Goal: Task Accomplishment & Management: Use online tool/utility

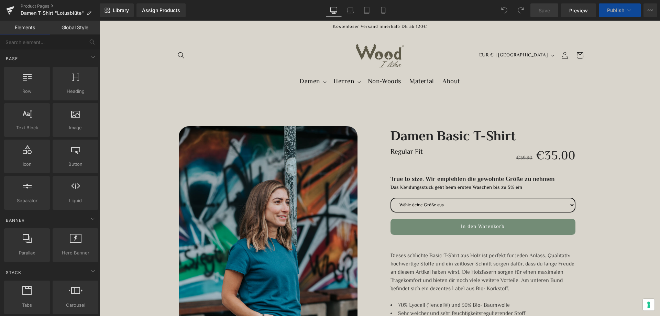
click at [130, 69] on sticky-header "Damen Damen T-Shirt Sweatshirt Hoodie Herren" at bounding box center [379, 65] width 561 height 63
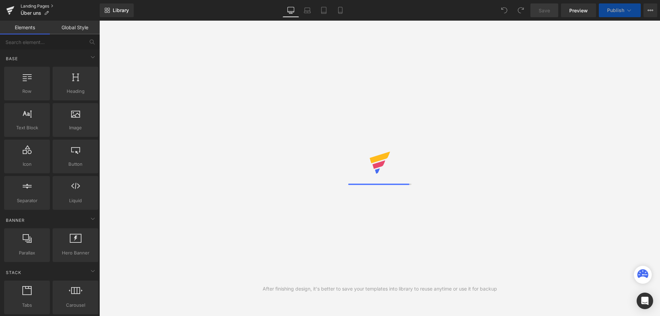
click at [31, 4] on link "Landing Pages" at bounding box center [60, 6] width 79 height 6
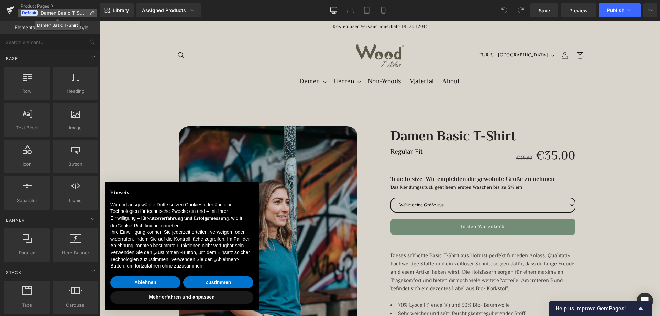
click at [52, 13] on span "Damen Basic T-Shirt" at bounding box center [64, 13] width 46 height 6
click at [39, 5] on link "Product Pages" at bounding box center [60, 6] width 79 height 6
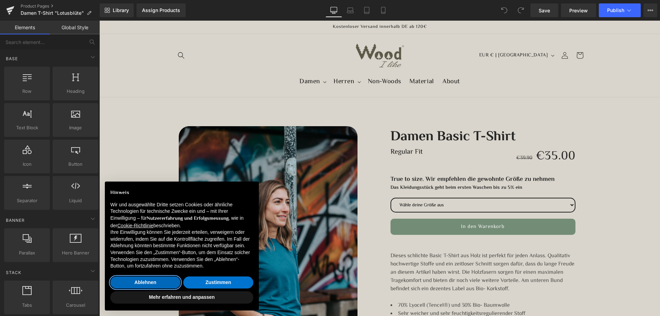
click at [138, 283] on button "Ablehnen" at bounding box center [145, 283] width 70 height 12
click at [152, 281] on button "Ablehnen" at bounding box center [145, 283] width 70 height 12
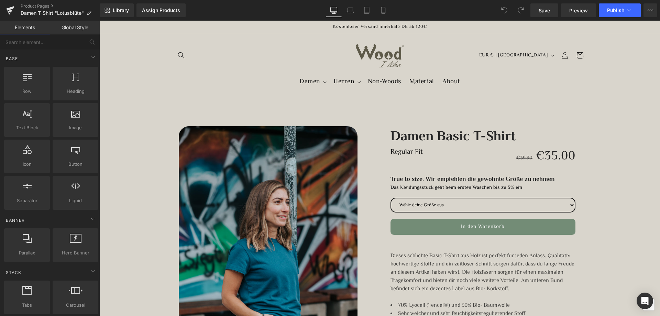
click at [69, 29] on link "Global Style" at bounding box center [75, 28] width 50 height 14
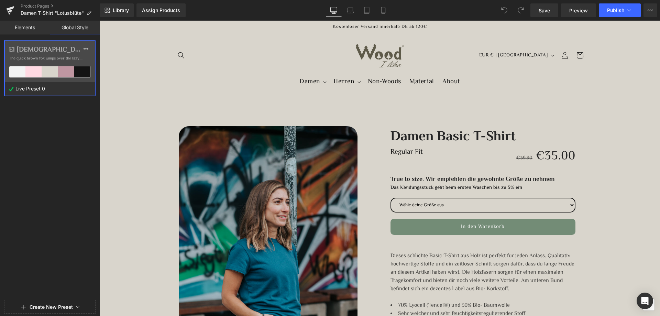
click at [24, 29] on link "Elements" at bounding box center [25, 28] width 50 height 14
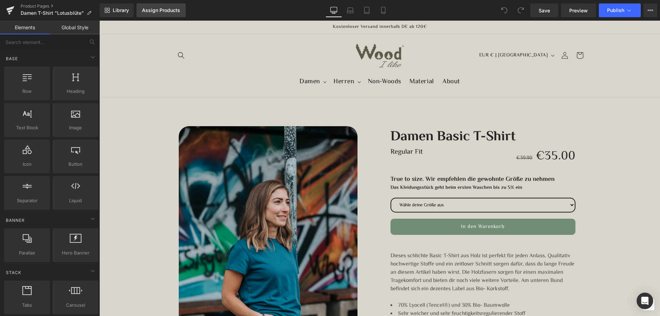
click at [165, 10] on div "Assign Products" at bounding box center [161, 11] width 38 height 6
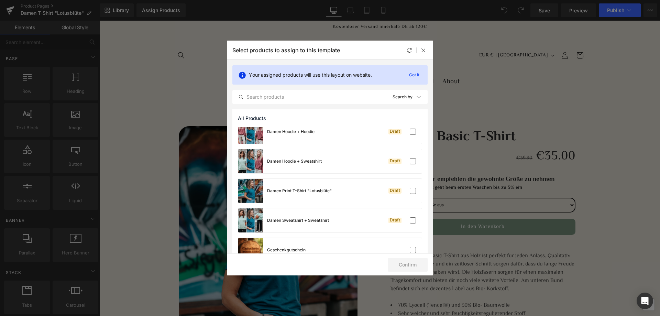
scroll to position [172, 0]
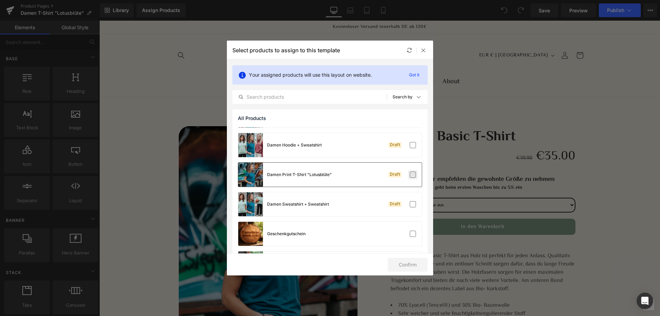
click at [410, 173] on label at bounding box center [413, 175] width 6 height 6
click at [413, 175] on input "checkbox" at bounding box center [413, 175] width 0 height 0
click at [410, 268] on button "Confirm" at bounding box center [408, 265] width 40 height 14
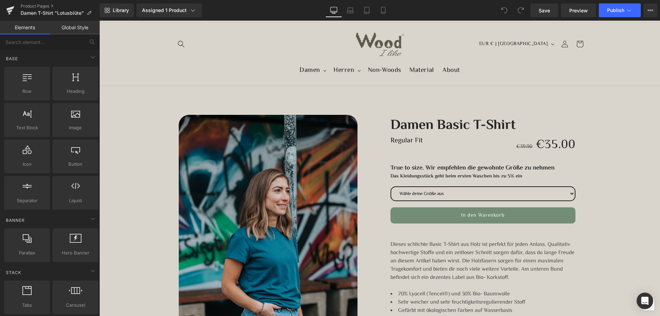
scroll to position [0, 0]
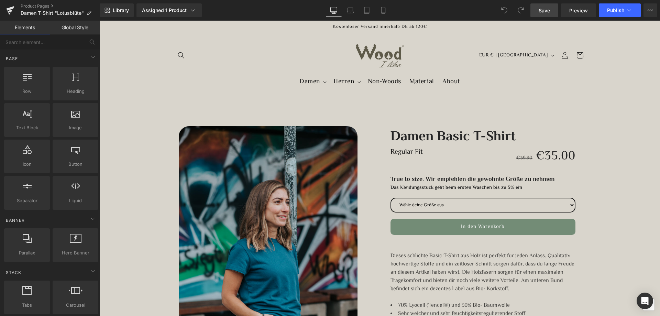
click at [545, 13] on span "Save" at bounding box center [544, 10] width 11 height 7
click at [628, 9] on icon at bounding box center [629, 10] width 7 height 7
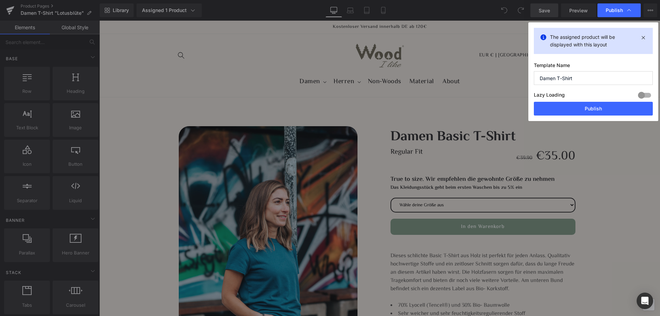
click at [589, 79] on input "Damen T-Shirt" at bounding box center [593, 78] width 119 height 14
type input "Damen T-Shirt "Lotusblüte""
click at [590, 108] on button "Publish" at bounding box center [593, 109] width 119 height 14
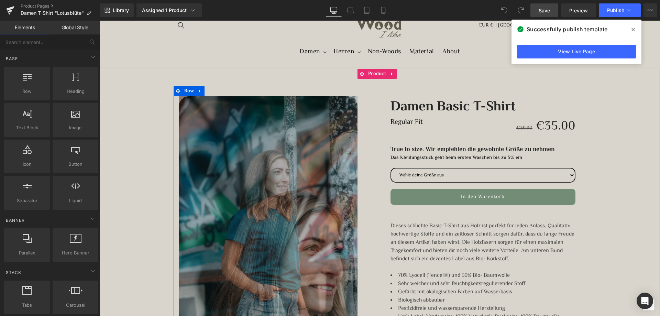
scroll to position [34, 0]
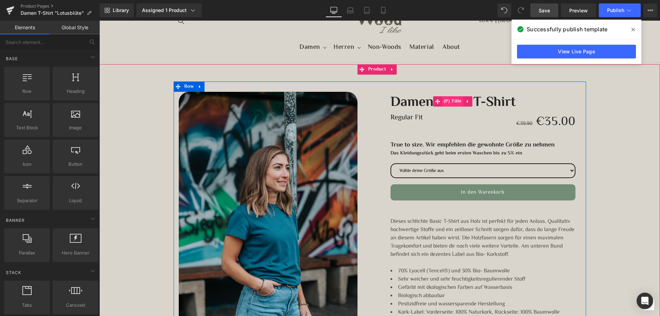
click at [443, 101] on span "(P) Title" at bounding box center [452, 101] width 21 height 10
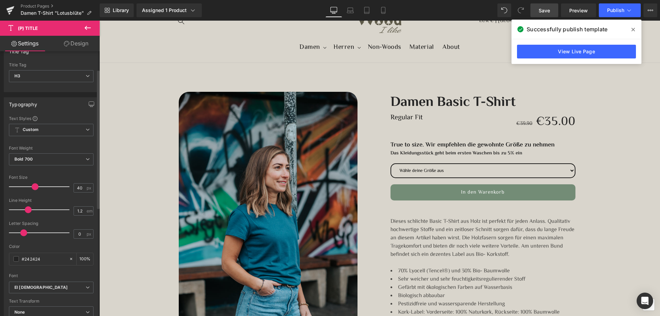
scroll to position [0, 0]
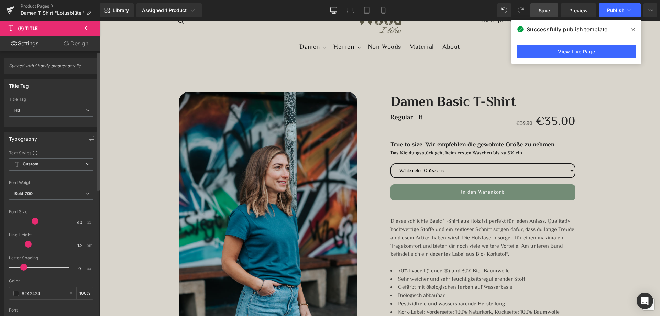
click at [45, 66] on span "Synced with Shopify product details" at bounding box center [51, 68] width 85 height 10
click at [77, 42] on link "Design" at bounding box center [76, 43] width 50 height 15
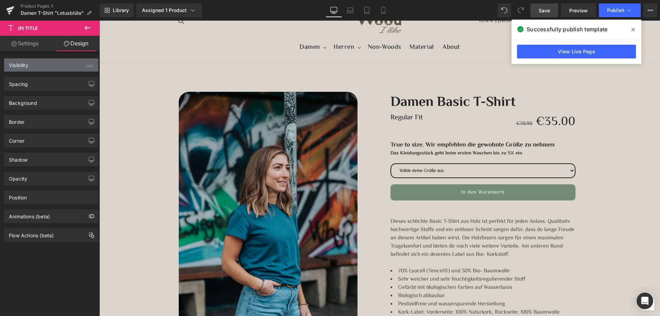
click at [21, 66] on div "Visibility" at bounding box center [18, 63] width 19 height 10
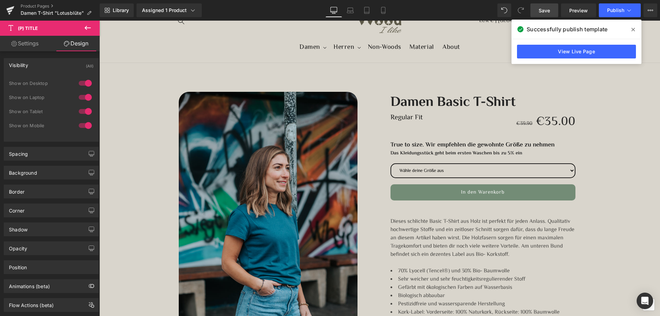
click at [21, 66] on div "Visibility" at bounding box center [18, 63] width 19 height 10
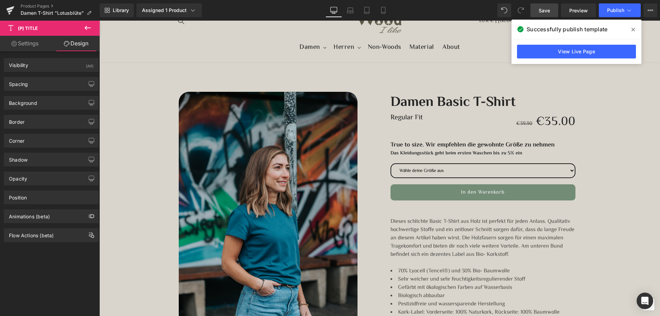
click at [28, 46] on link "Settings" at bounding box center [25, 43] width 50 height 15
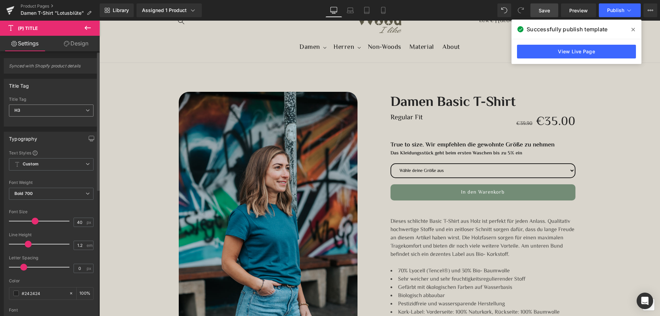
click at [65, 109] on span "H3" at bounding box center [51, 111] width 85 height 12
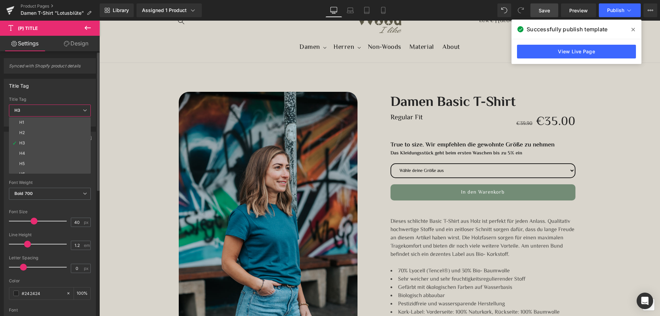
click at [65, 109] on span "H3" at bounding box center [50, 111] width 82 height 12
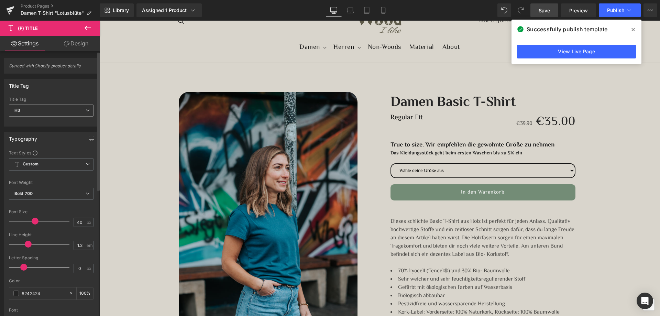
click at [65, 109] on span "H3" at bounding box center [51, 111] width 85 height 12
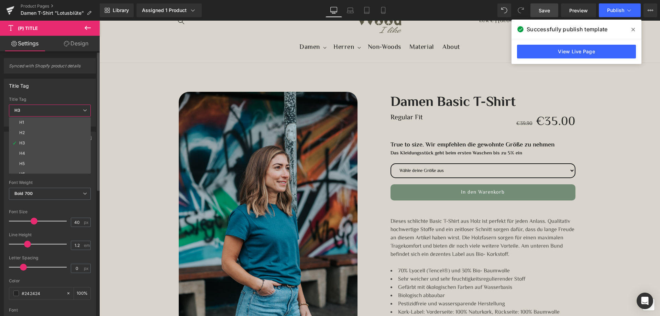
click at [43, 106] on span "H3" at bounding box center [50, 111] width 82 height 12
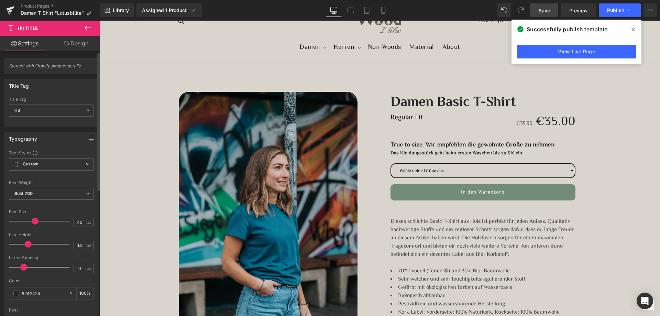
click at [41, 66] on span "Synced with Shopify product details" at bounding box center [51, 68] width 85 height 10
click at [373, 68] on span "Product" at bounding box center [377, 69] width 21 height 10
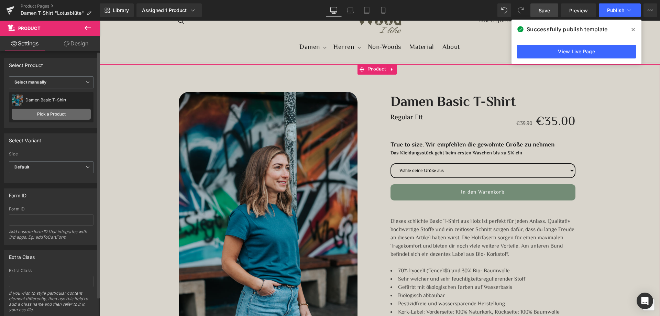
click at [53, 112] on link "Pick a Product" at bounding box center [51, 114] width 79 height 11
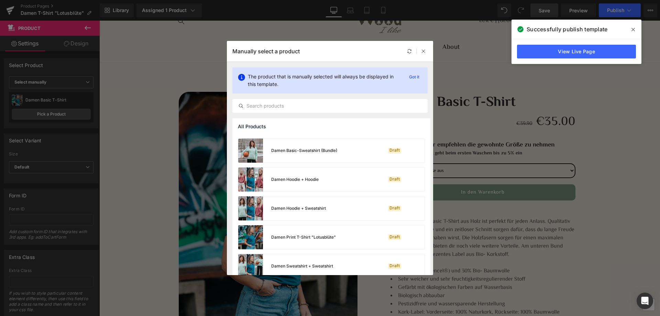
scroll to position [138, 0]
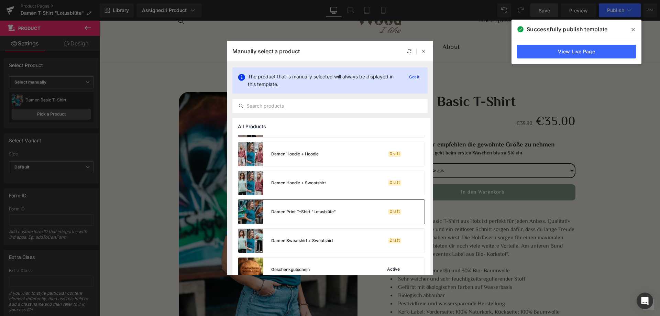
click at [303, 216] on div "Damen Print T-Shirt "Lotusblüte"" at bounding box center [287, 212] width 98 height 24
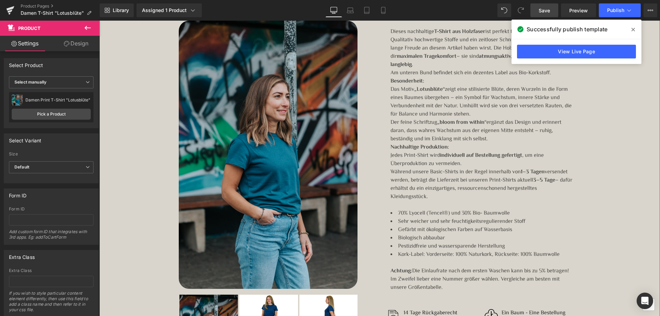
scroll to position [275, 0]
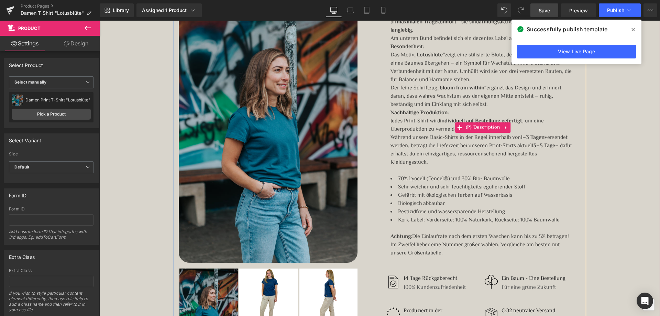
click at [487, 103] on p "Besonderheit: Das Motiv „Lotusblüte“ zeigt eine stilisierte Blüte, deren Wurzel…" at bounding box center [483, 76] width 185 height 66
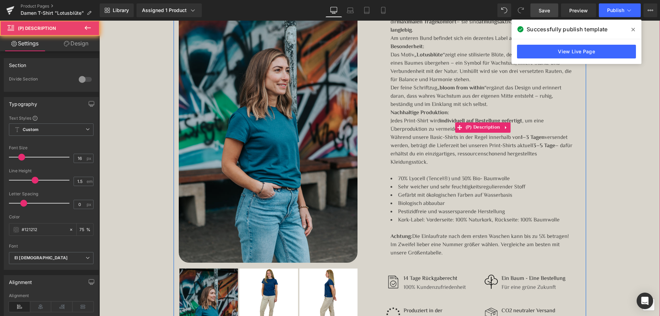
click at [481, 104] on p "Besonderheit: Das Motiv „Lotusblüte“ zeigt eine stilisierte Blüte, deren Wurzel…" at bounding box center [483, 76] width 185 height 66
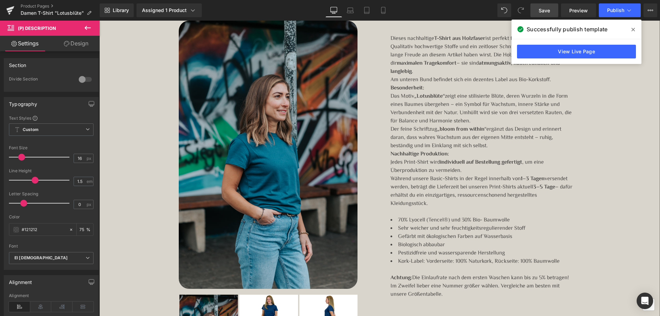
scroll to position [138, 0]
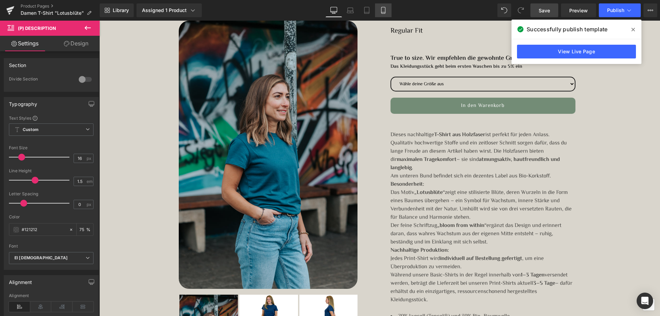
click at [385, 10] on icon at bounding box center [383, 10] width 4 height 7
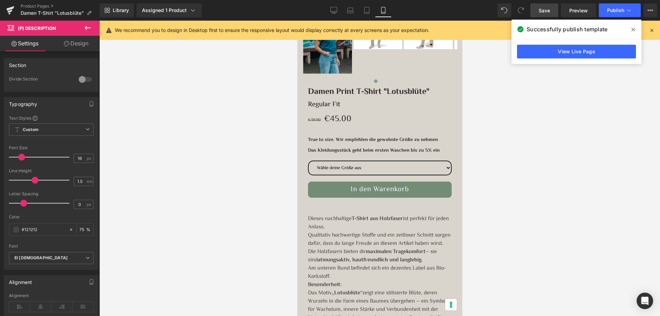
scroll to position [0, 0]
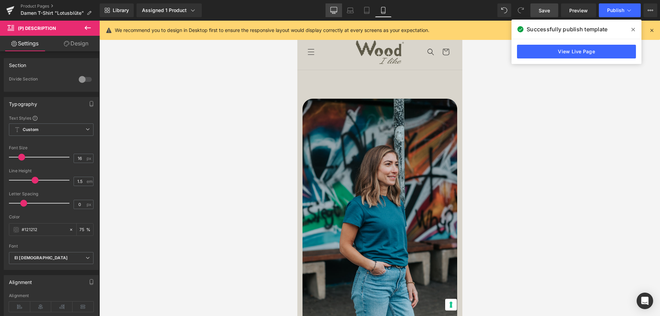
click at [336, 7] on icon at bounding box center [334, 9] width 7 height 5
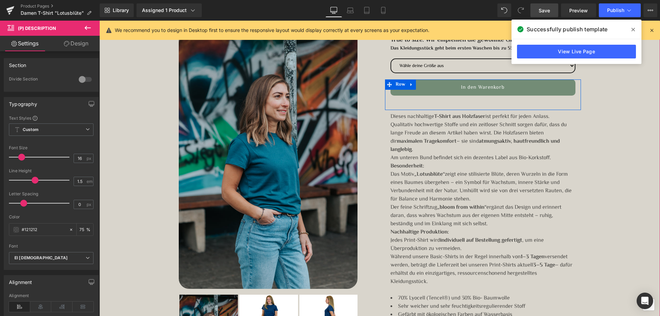
scroll to position [172, 0]
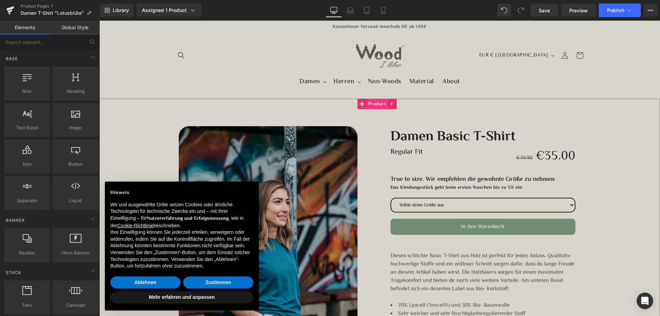
click at [377, 103] on span "Product" at bounding box center [377, 104] width 21 height 10
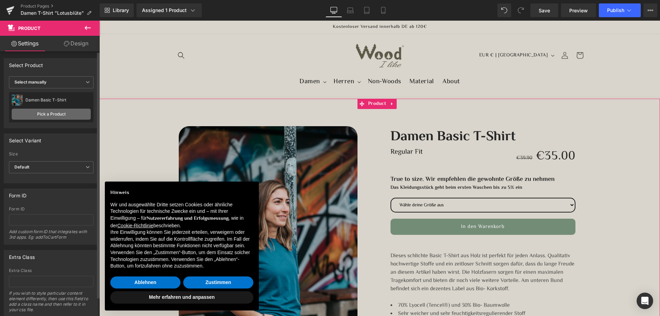
click at [50, 112] on link "Pick a Product" at bounding box center [51, 114] width 79 height 11
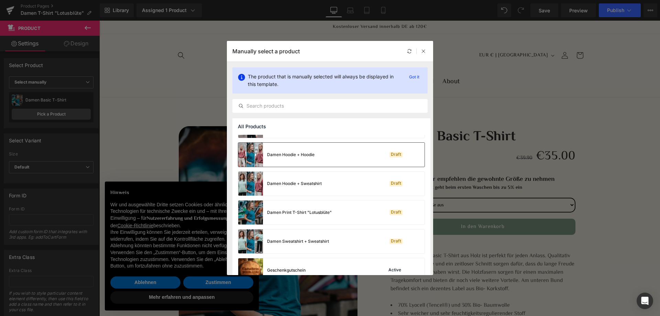
scroll to position [138, 0]
click at [316, 211] on div "Damen Print T-Shirt "Lotusblüte"" at bounding box center [299, 212] width 65 height 6
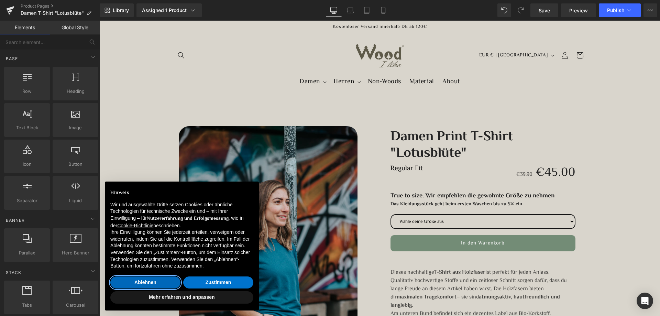
click at [152, 278] on button "Ablehnen" at bounding box center [145, 283] width 70 height 12
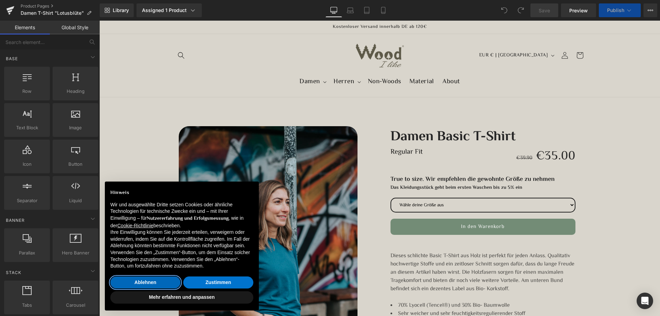
click at [159, 286] on button "Ablehnen" at bounding box center [145, 283] width 70 height 12
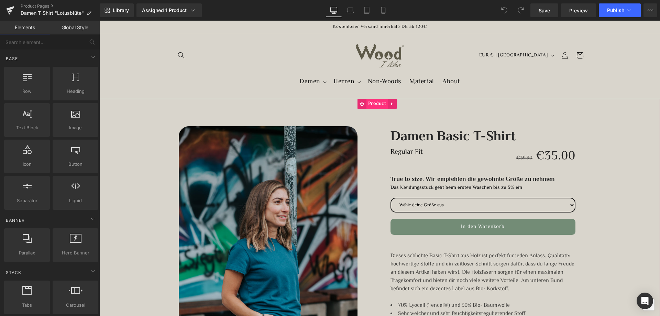
click at [380, 103] on span "Product" at bounding box center [377, 104] width 21 height 10
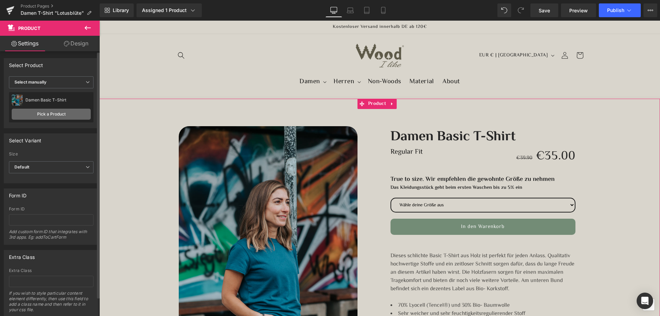
click at [36, 112] on link "Pick a Product" at bounding box center [51, 114] width 79 height 11
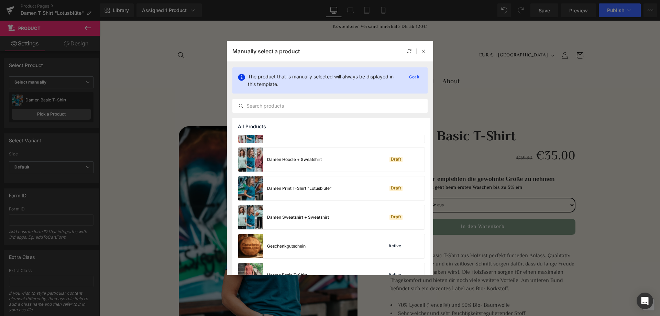
scroll to position [138, 0]
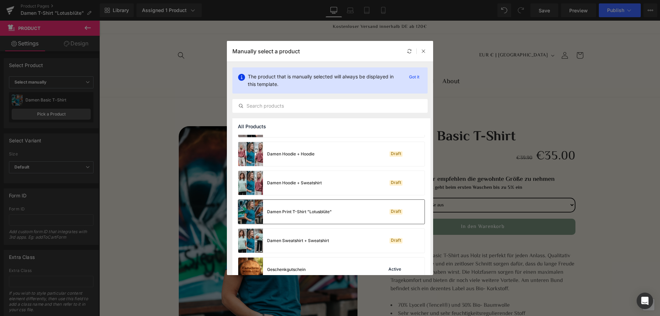
click at [300, 213] on div "Damen Print T-Shirt "Lotusblüte"" at bounding box center [299, 212] width 65 height 6
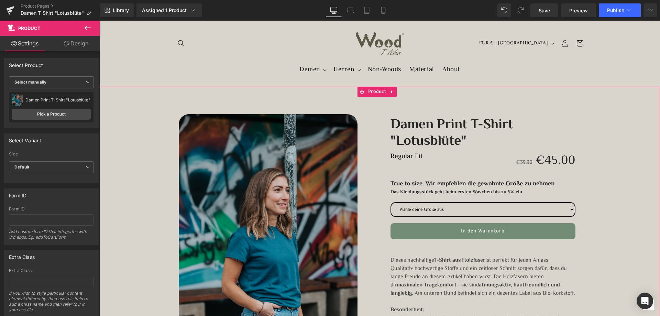
scroll to position [0, 0]
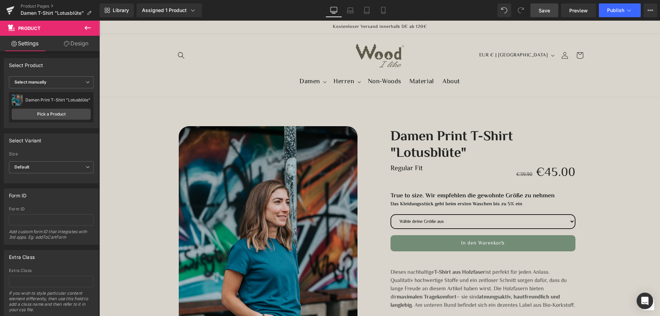
click at [548, 7] on span "Save" at bounding box center [544, 10] width 11 height 7
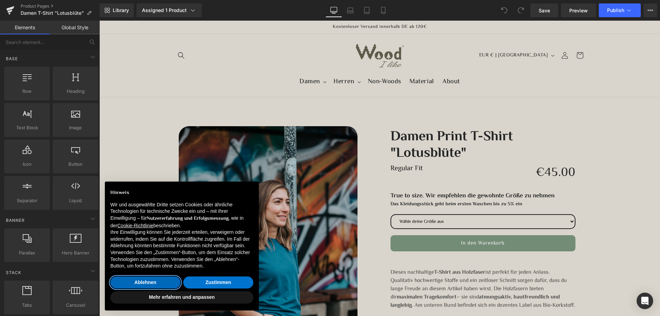
click at [150, 286] on button "Ablehnen" at bounding box center [145, 283] width 70 height 12
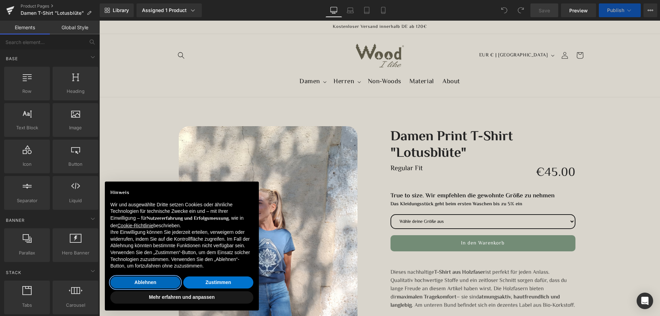
click at [122, 285] on button "Ablehnen" at bounding box center [145, 283] width 70 height 12
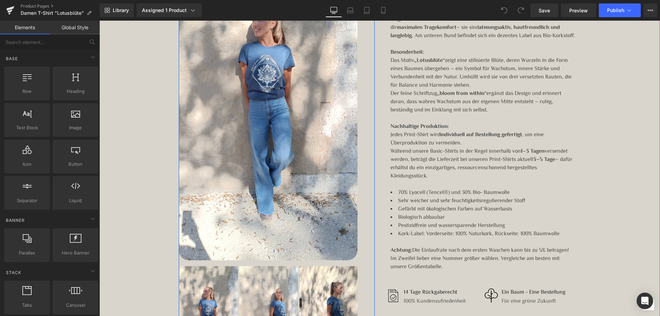
scroll to position [310, 0]
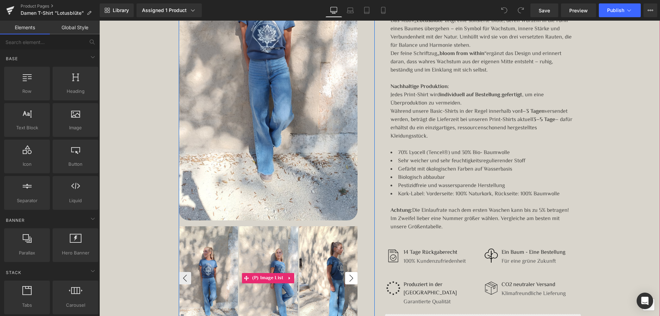
click at [350, 276] on button "›" at bounding box center [351, 278] width 12 height 12
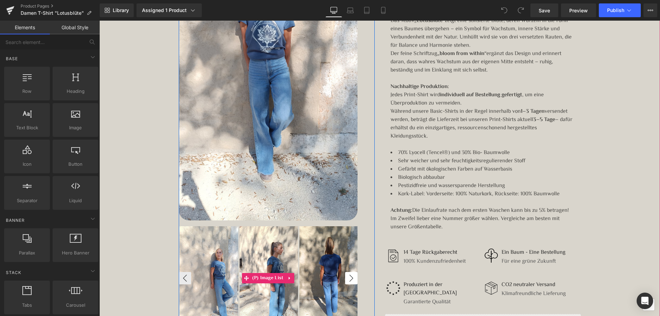
click at [350, 276] on button "›" at bounding box center [351, 278] width 12 height 12
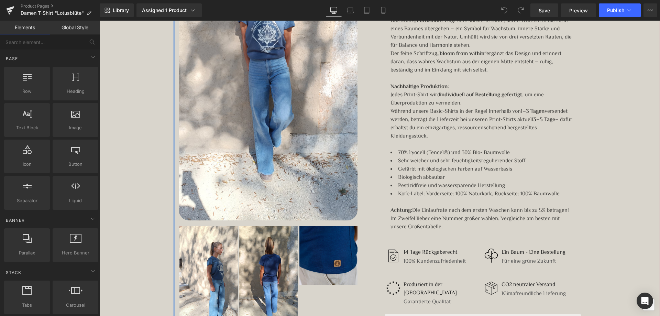
click at [174, 277] on div at bounding box center [175, 70] width 2 height 528
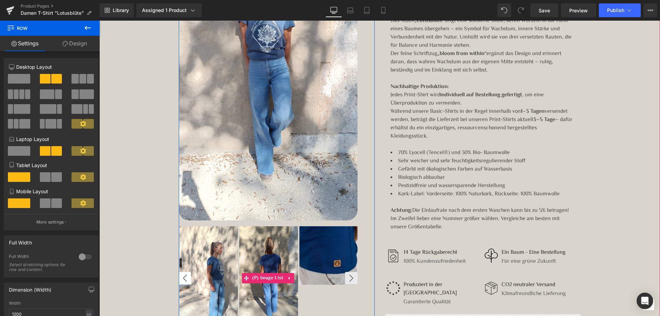
click at [179, 277] on button "‹" at bounding box center [185, 278] width 12 height 12
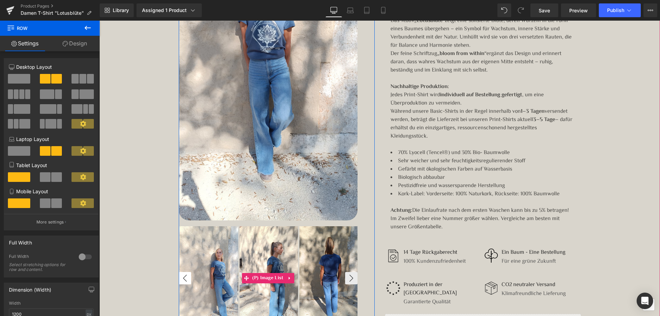
click at [179, 277] on button "‹" at bounding box center [185, 278] width 12 height 12
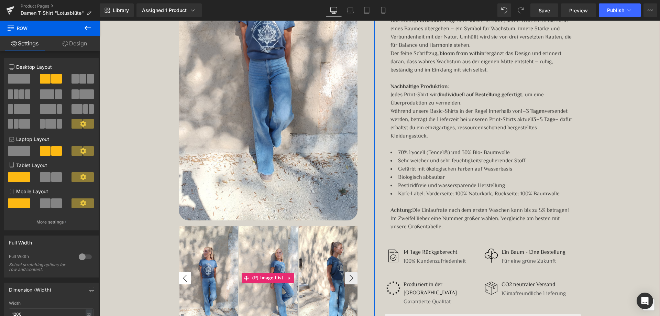
click at [179, 277] on button "‹" at bounding box center [185, 278] width 12 height 12
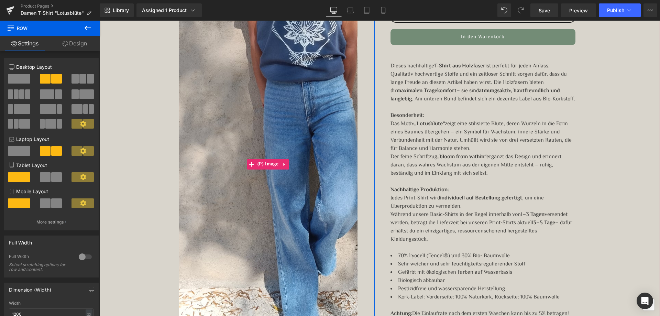
scroll to position [378, 0]
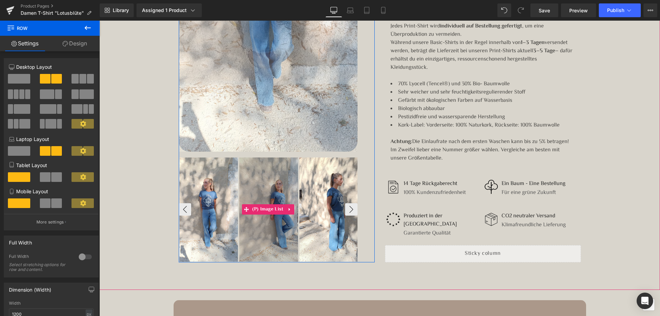
click at [262, 183] on div at bounding box center [268, 209] width 59 height 104
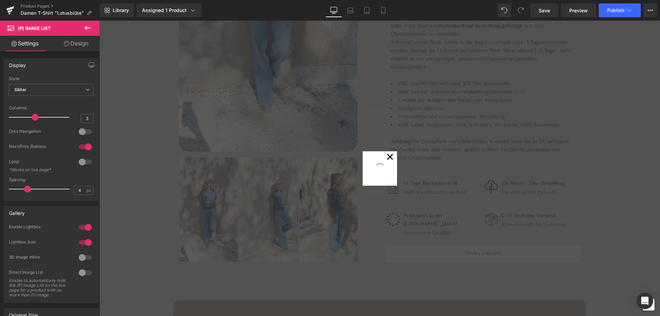
click at [387, 158] on button "✕" at bounding box center [391, 158] width 14 height 14
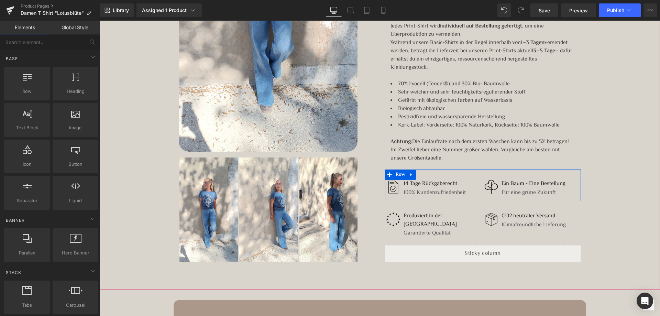
scroll to position [241, 0]
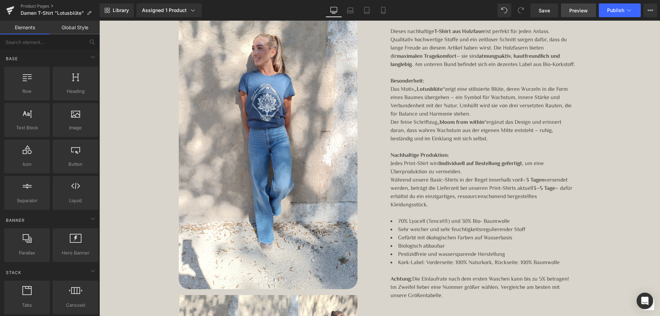
click at [579, 8] on span "Preview" at bounding box center [579, 10] width 19 height 7
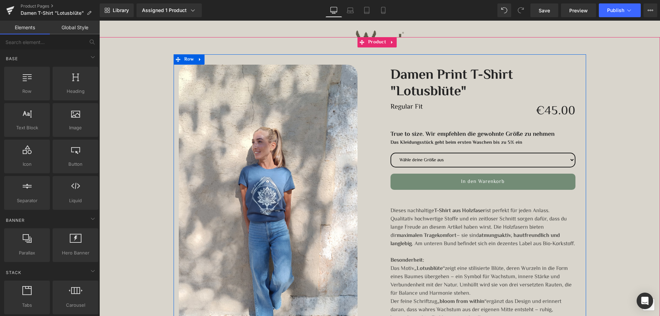
scroll to position [0, 0]
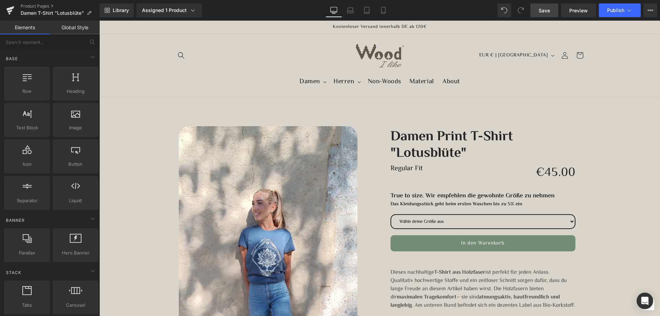
click at [540, 7] on span "Save" at bounding box center [544, 10] width 11 height 7
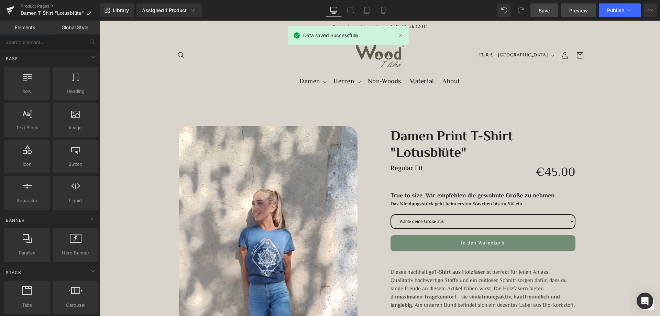
click at [575, 9] on span "Preview" at bounding box center [579, 10] width 19 height 7
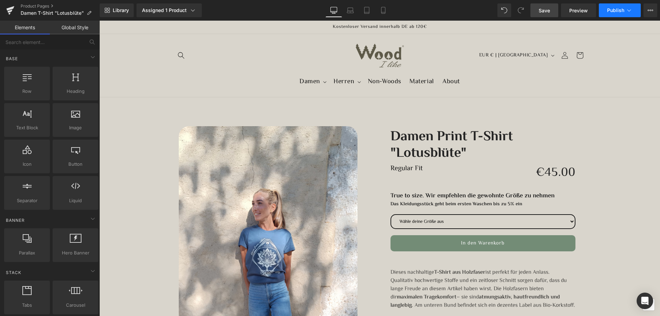
click at [623, 12] on span "Publish" at bounding box center [615, 11] width 17 height 6
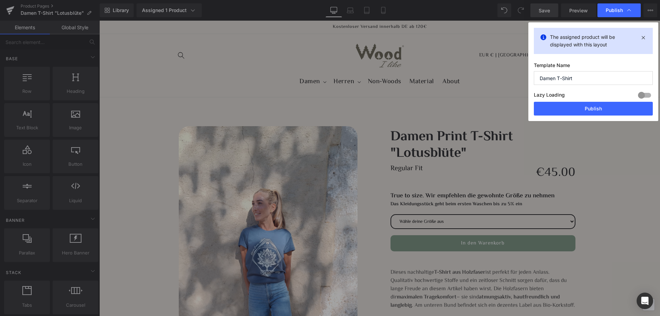
click at [581, 77] on input "Damen T-Shirt" at bounding box center [593, 78] width 119 height 14
type input "Damen T-Shirt "Lotusblüte""
click at [595, 109] on button "Publish" at bounding box center [593, 109] width 119 height 14
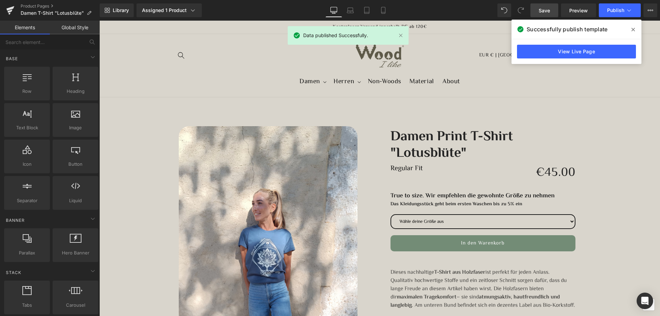
click at [550, 8] on span "Save" at bounding box center [544, 10] width 11 height 7
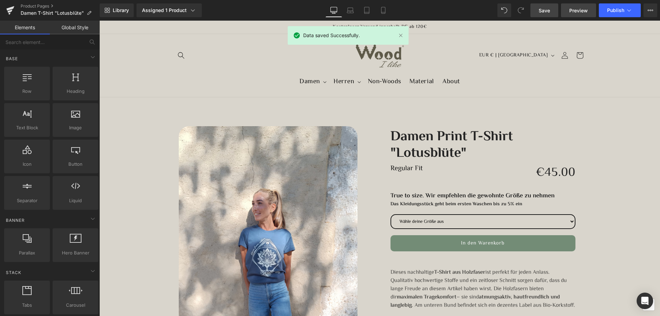
click at [574, 12] on span "Preview" at bounding box center [579, 10] width 19 height 7
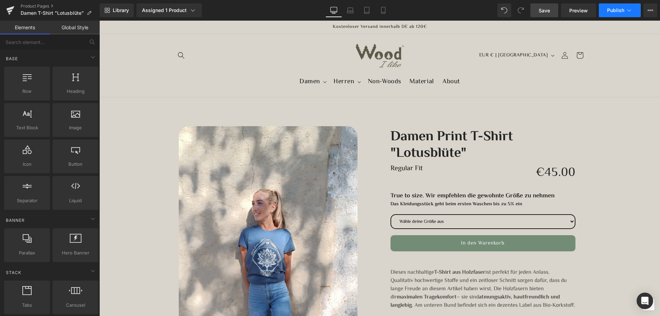
click at [622, 7] on button "Publish" at bounding box center [620, 10] width 42 height 14
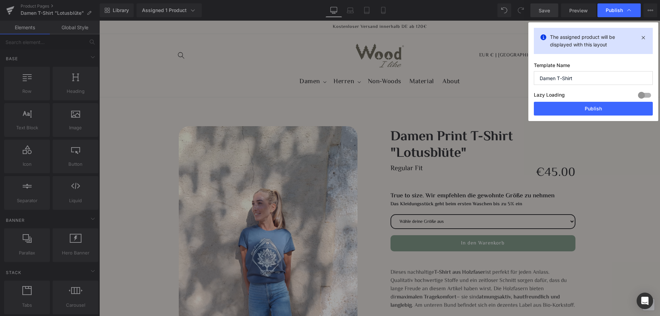
click at [649, 95] on div at bounding box center [645, 95] width 17 height 11
click at [638, 106] on button "Publish" at bounding box center [593, 109] width 119 height 14
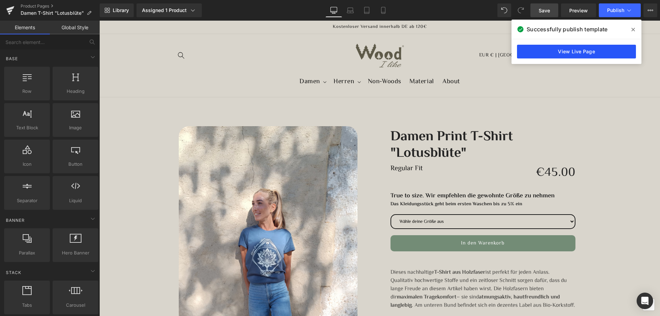
click at [580, 52] on link "View Live Page" at bounding box center [576, 52] width 119 height 14
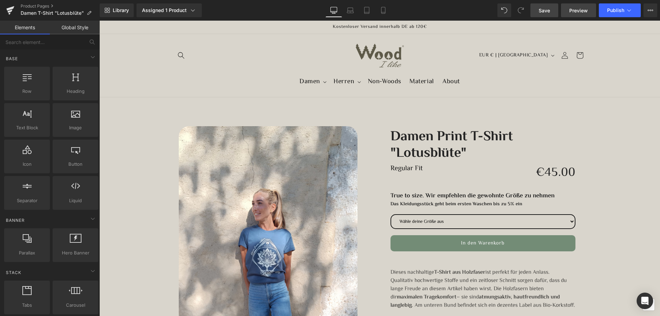
click at [576, 13] on span "Preview" at bounding box center [579, 10] width 19 height 7
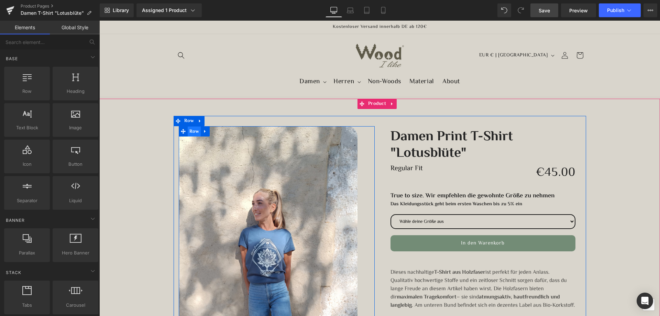
click at [189, 131] on span "Row" at bounding box center [194, 132] width 13 height 10
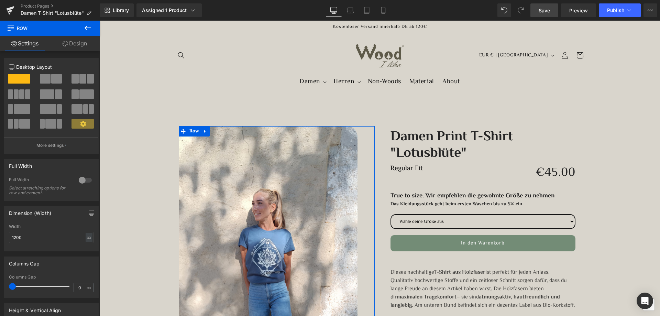
click at [74, 49] on link "Design" at bounding box center [75, 43] width 50 height 15
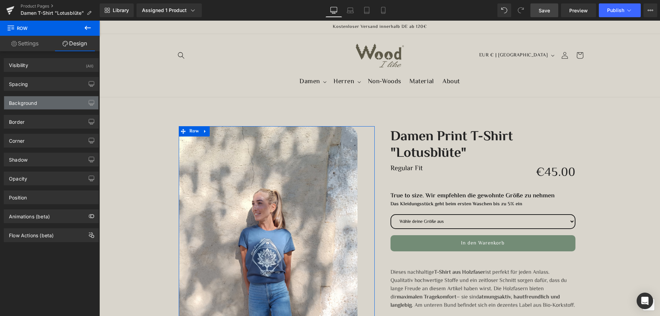
click at [46, 101] on div "Background" at bounding box center [51, 102] width 94 height 13
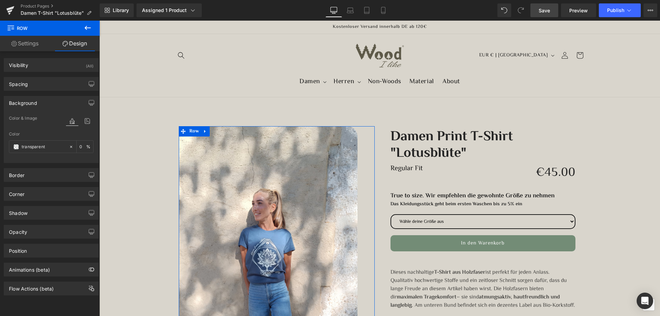
click at [31, 117] on span "Color & Image" at bounding box center [23, 118] width 28 height 5
click at [88, 121] on icon at bounding box center [87, 121] width 12 height 9
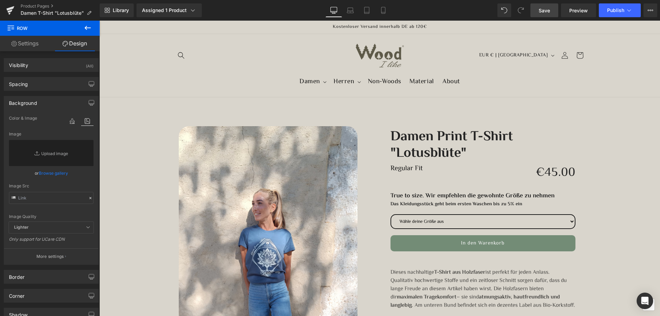
drag, startPoint x: 545, startPoint y: 8, endPoint x: 518, endPoint y: 48, distance: 47.6
click at [545, 8] on span "Save" at bounding box center [544, 10] width 11 height 7
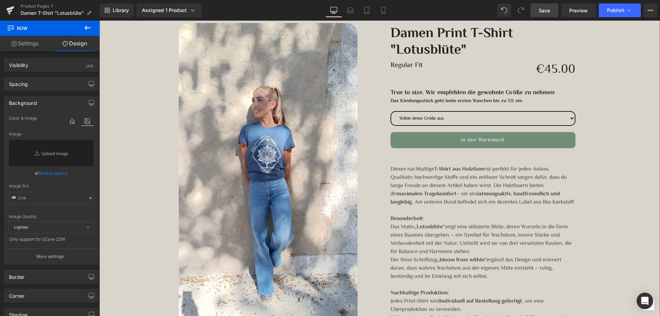
scroll to position [69, 0]
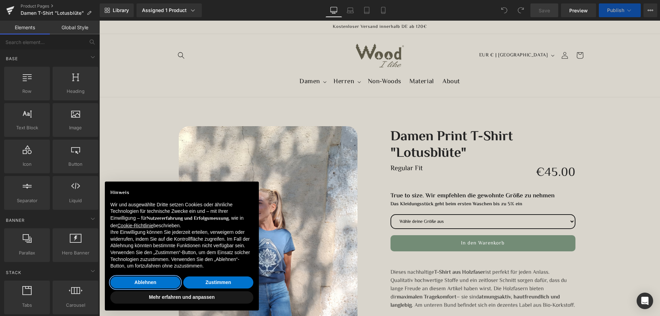
click at [145, 282] on button "Ablehnen" at bounding box center [145, 283] width 70 height 12
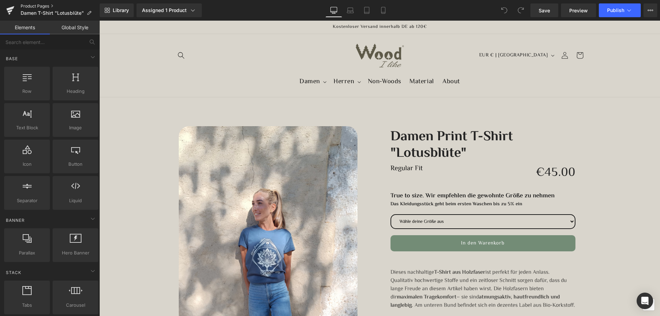
click at [30, 5] on link "Product Pages" at bounding box center [60, 6] width 79 height 6
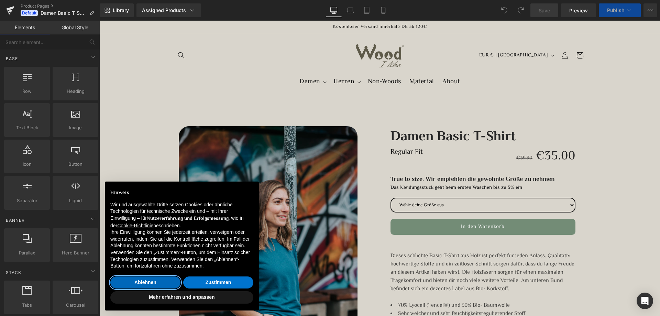
click at [132, 282] on button "Ablehnen" at bounding box center [145, 283] width 70 height 12
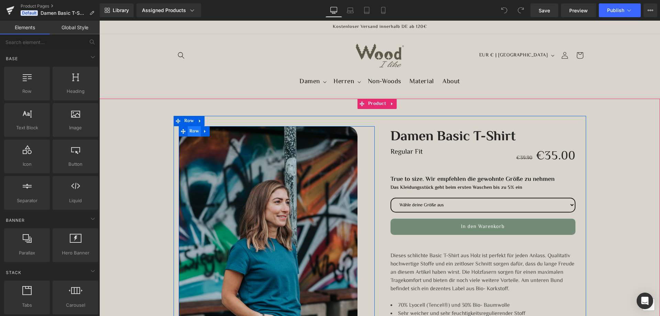
click at [194, 132] on span "Row" at bounding box center [194, 131] width 13 height 10
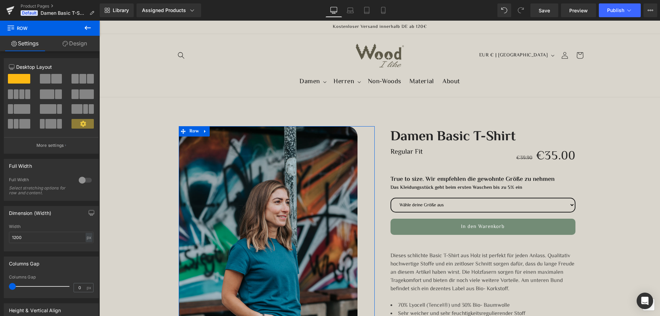
click at [74, 45] on link "Design" at bounding box center [75, 43] width 50 height 15
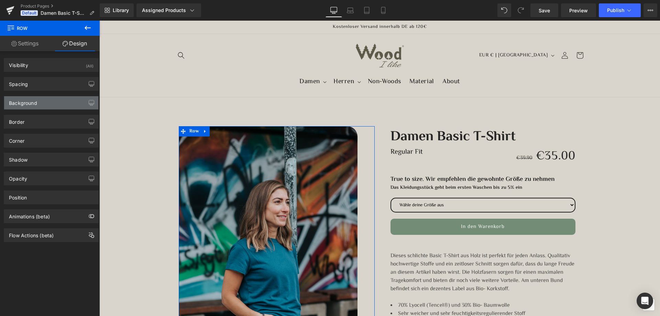
click at [20, 102] on div "Background" at bounding box center [23, 101] width 28 height 10
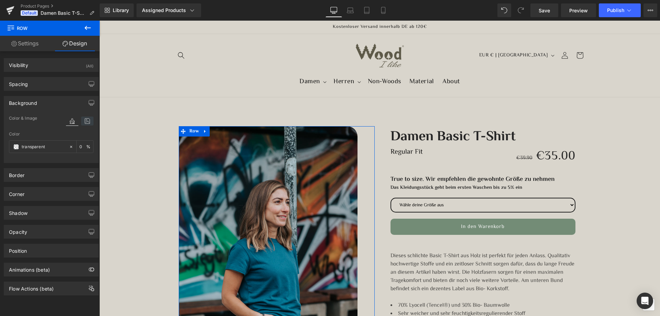
click at [81, 121] on icon at bounding box center [87, 121] width 12 height 9
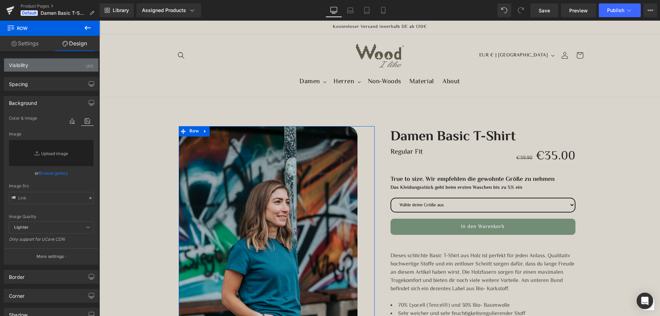
click at [26, 71] on div "Visibility (All)" at bounding box center [51, 64] width 94 height 13
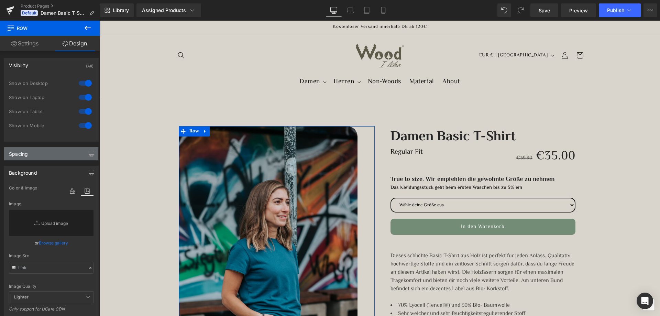
click at [24, 152] on div "Spacing" at bounding box center [18, 152] width 19 height 10
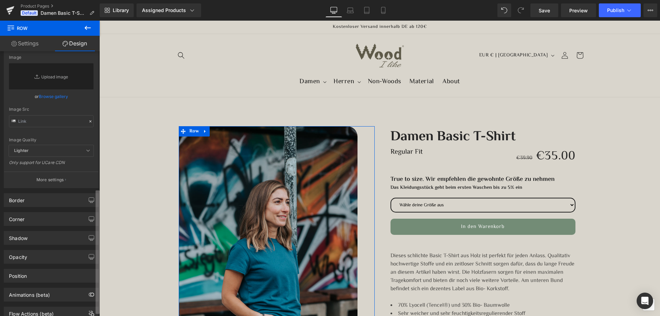
scroll to position [268, 0]
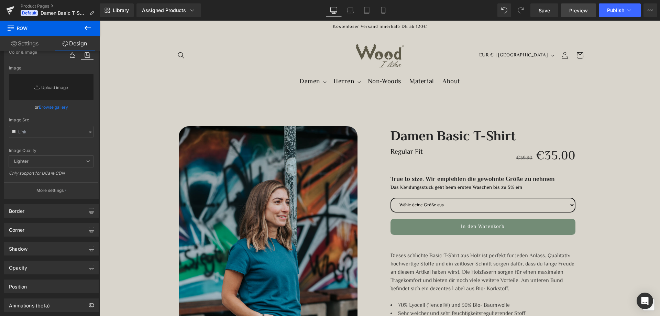
click at [580, 12] on span "Preview" at bounding box center [579, 10] width 19 height 7
